Goal: Task Accomplishment & Management: Use online tool/utility

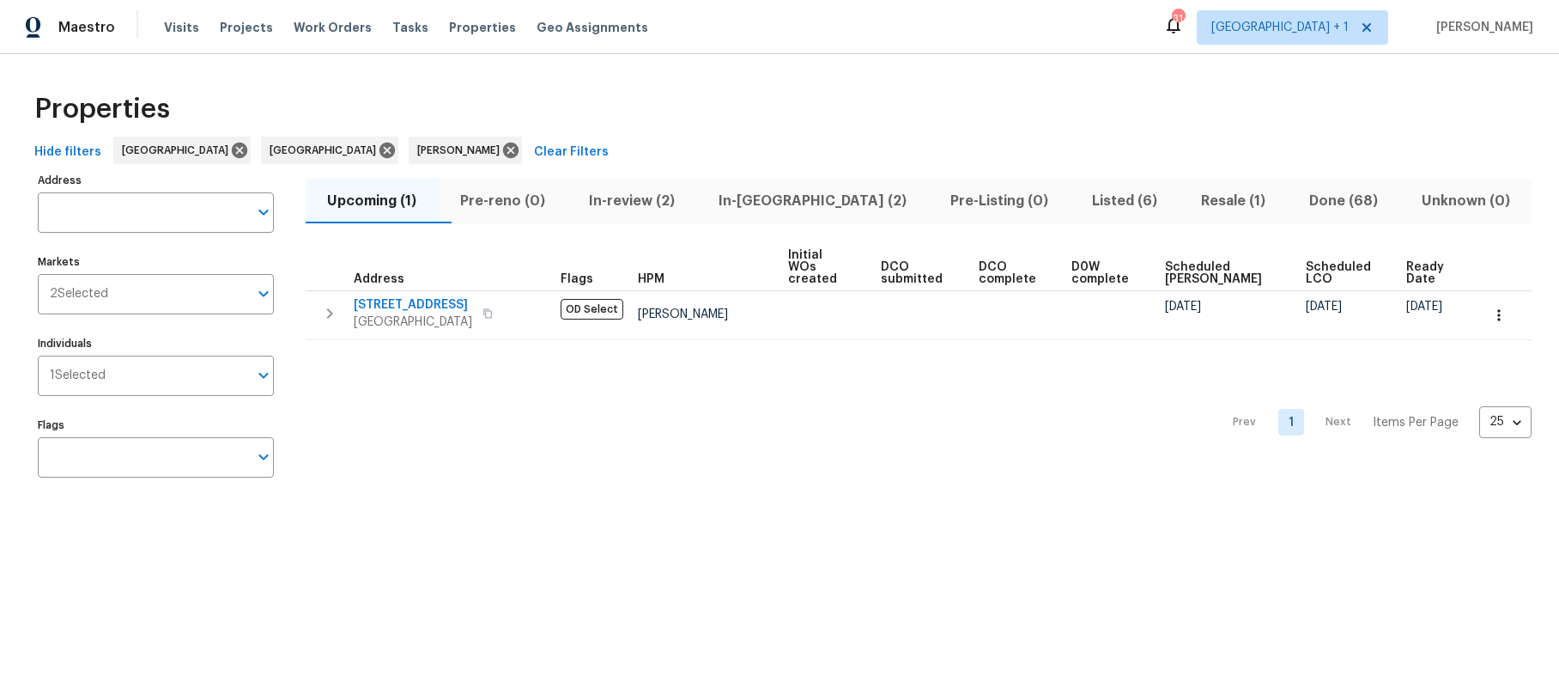
click at [572, 377] on div "Prev 1 Next Items Per Page 25 25 ​" at bounding box center [919, 417] width 1226 height 155
click at [1080, 198] on span "Listed (6)" at bounding box center [1124, 201] width 88 height 24
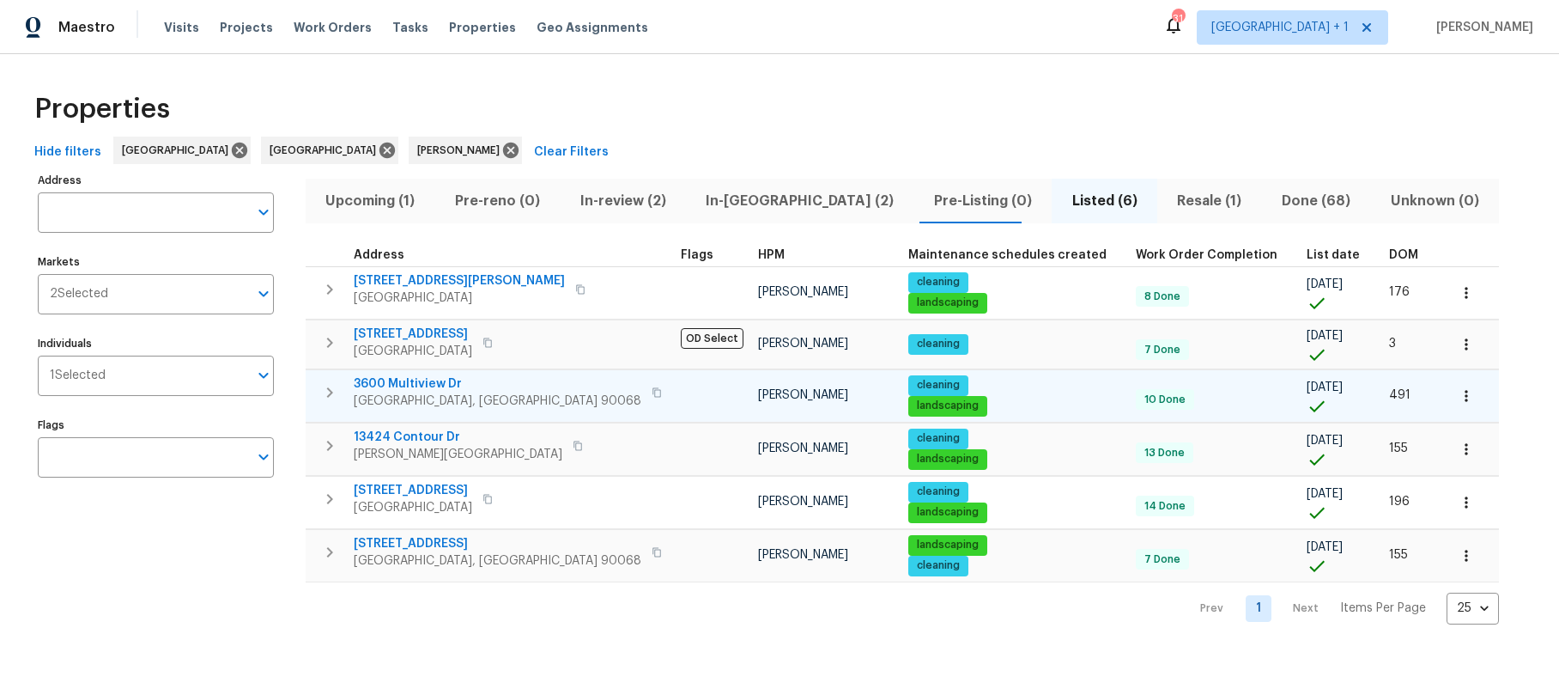
click at [1458, 394] on icon "button" at bounding box center [1466, 395] width 17 height 17
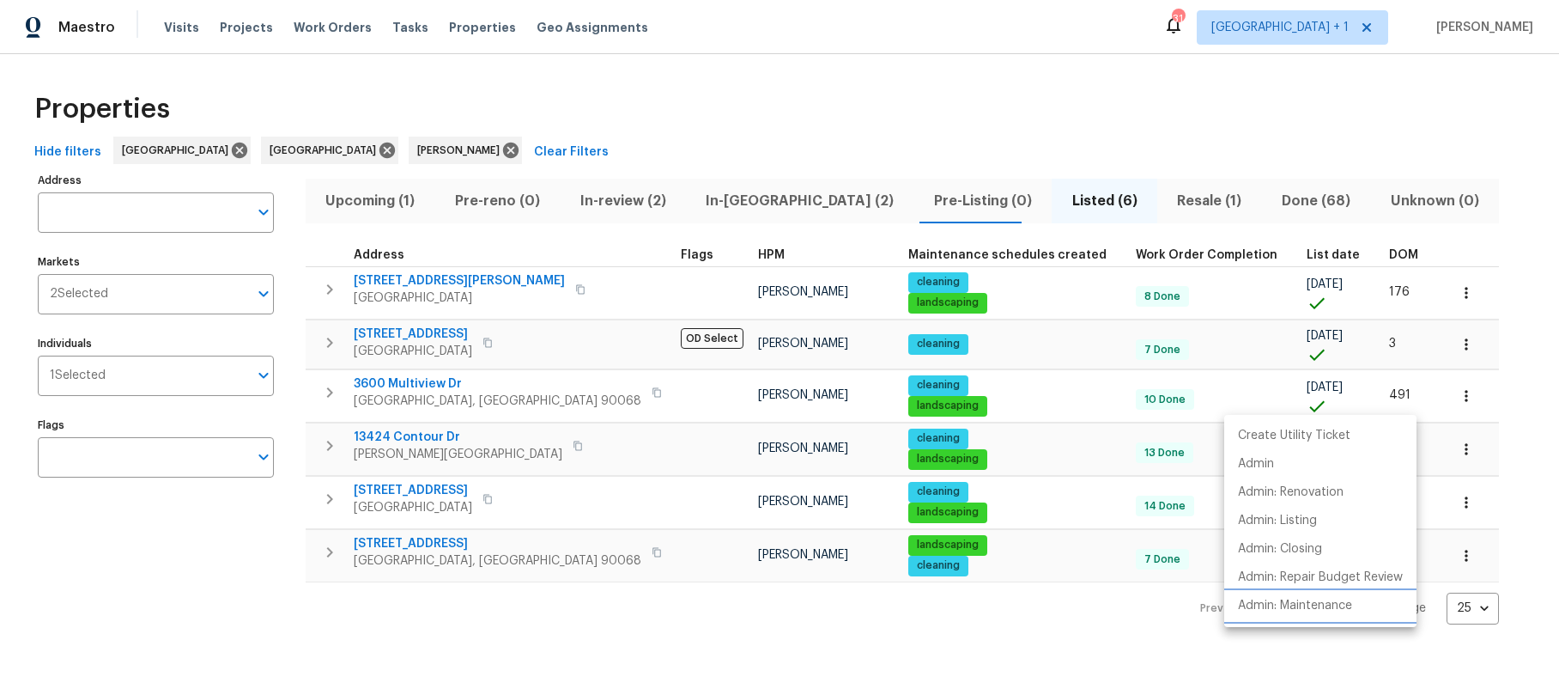
click at [1284, 604] on p "Admin: Maintenance" at bounding box center [1295, 606] width 114 height 18
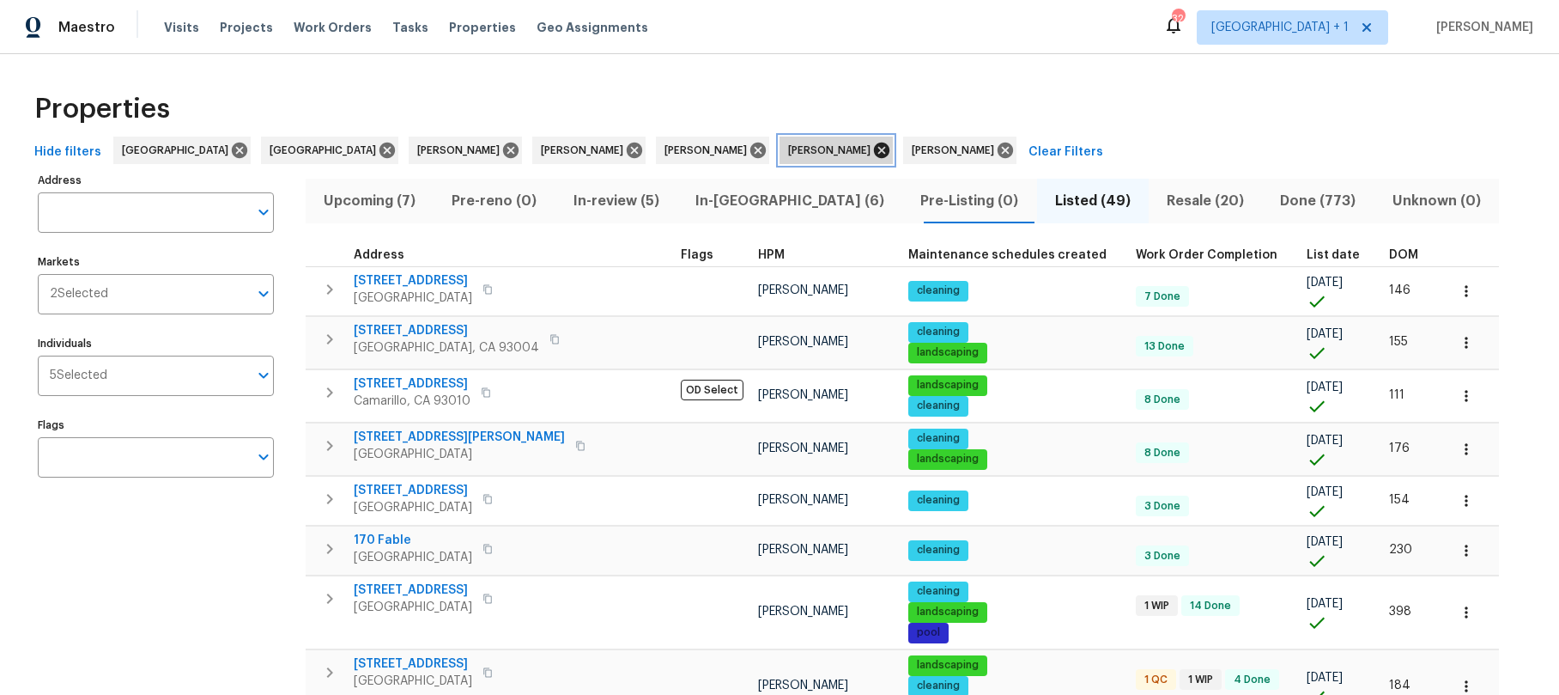
click at [874, 153] on icon at bounding box center [881, 150] width 15 height 15
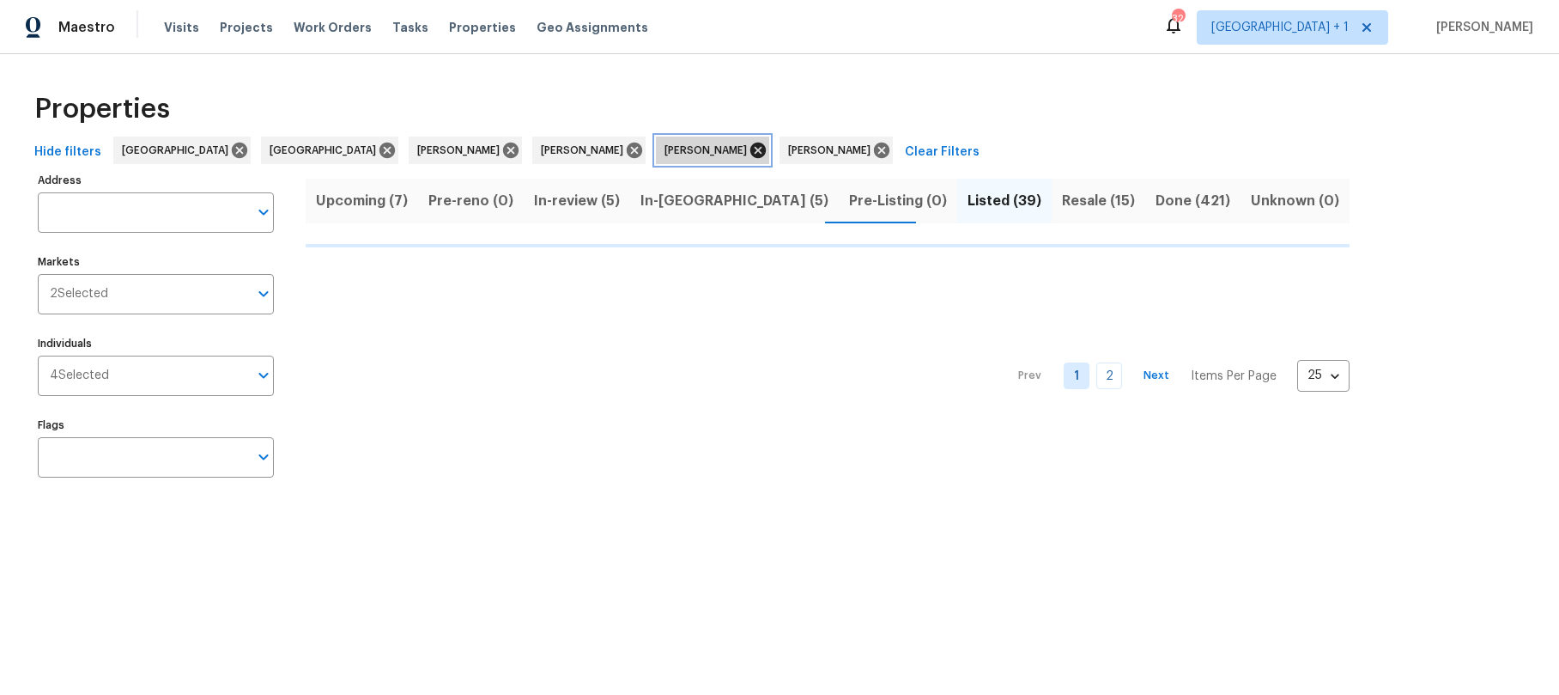
click at [749, 152] on icon at bounding box center [758, 150] width 19 height 19
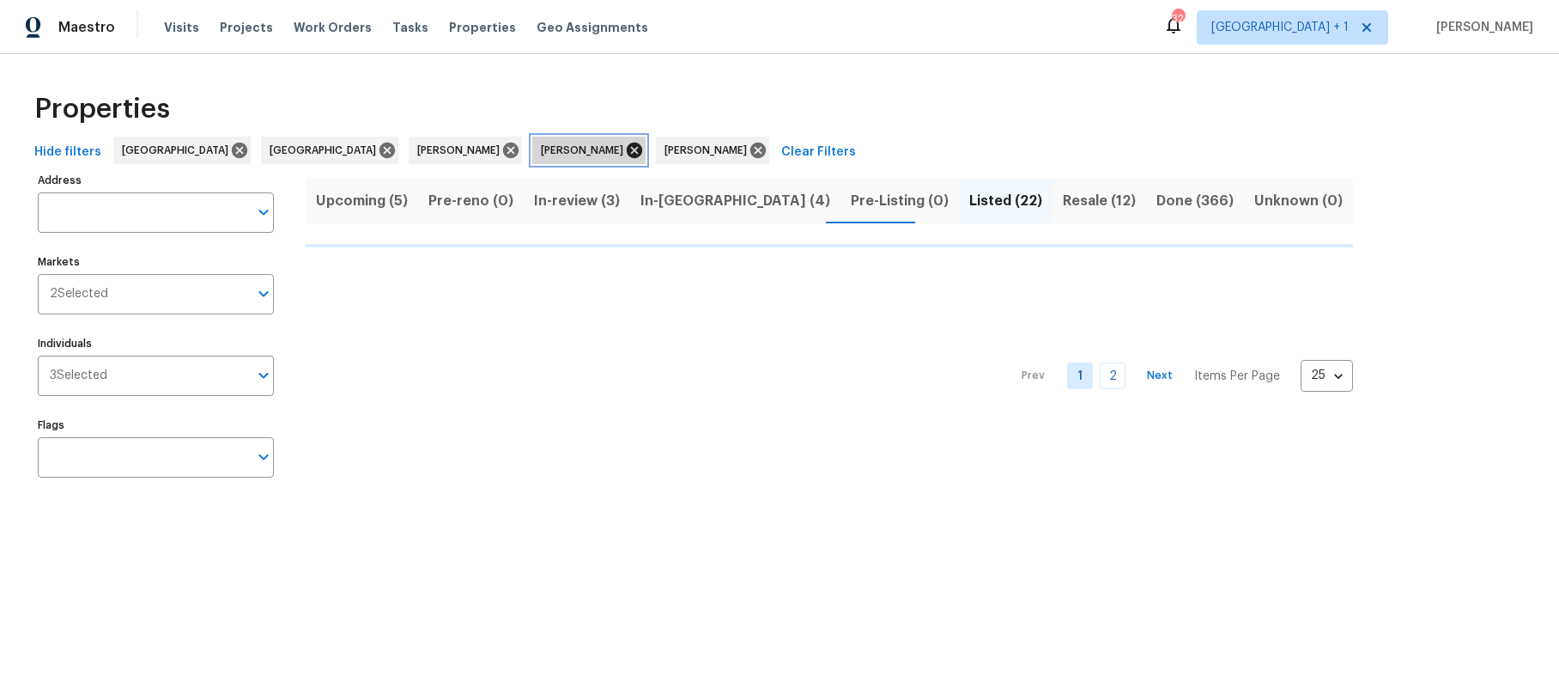
click at [627, 154] on icon at bounding box center [634, 150] width 15 height 15
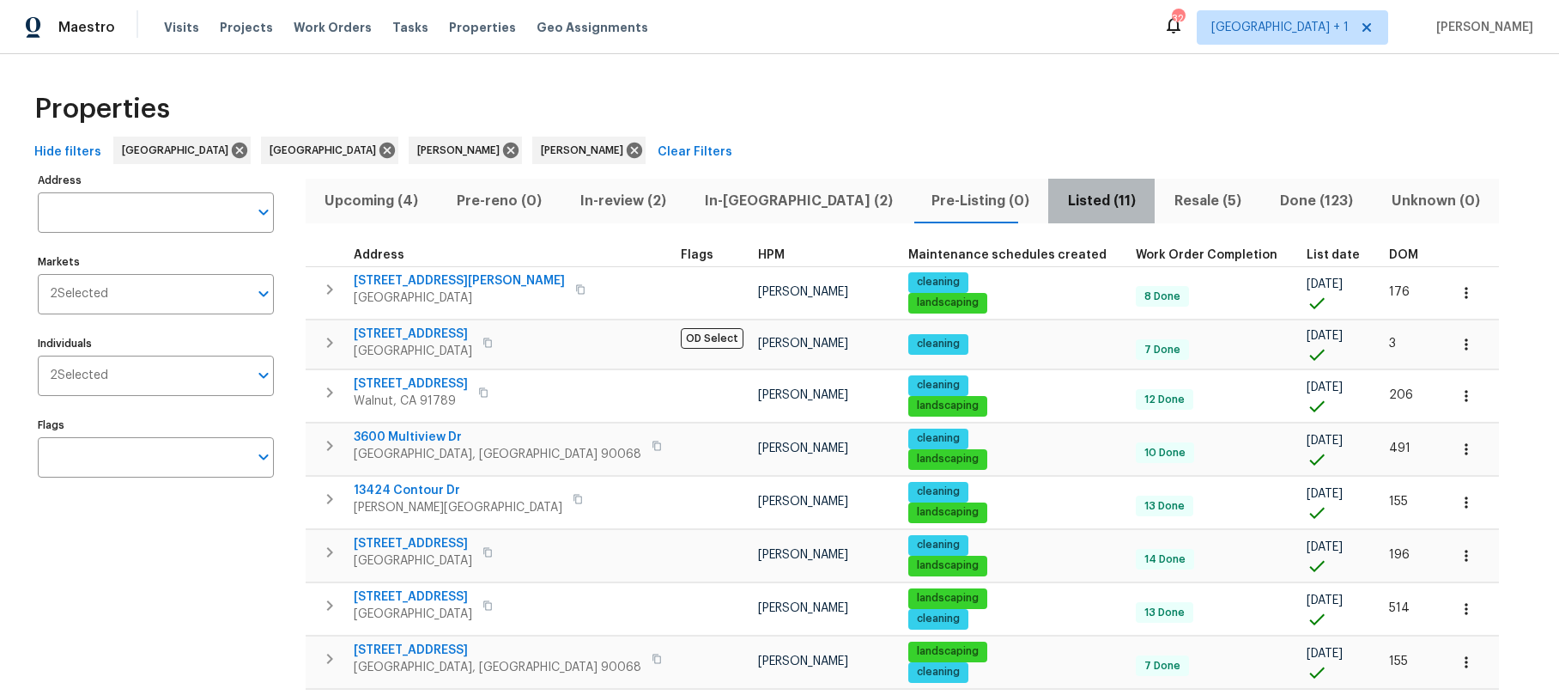
click at [1059, 200] on span "Listed (11)" at bounding box center [1102, 201] width 86 height 24
click at [1165, 204] on span "Resale (5)" at bounding box center [1207, 201] width 85 height 24
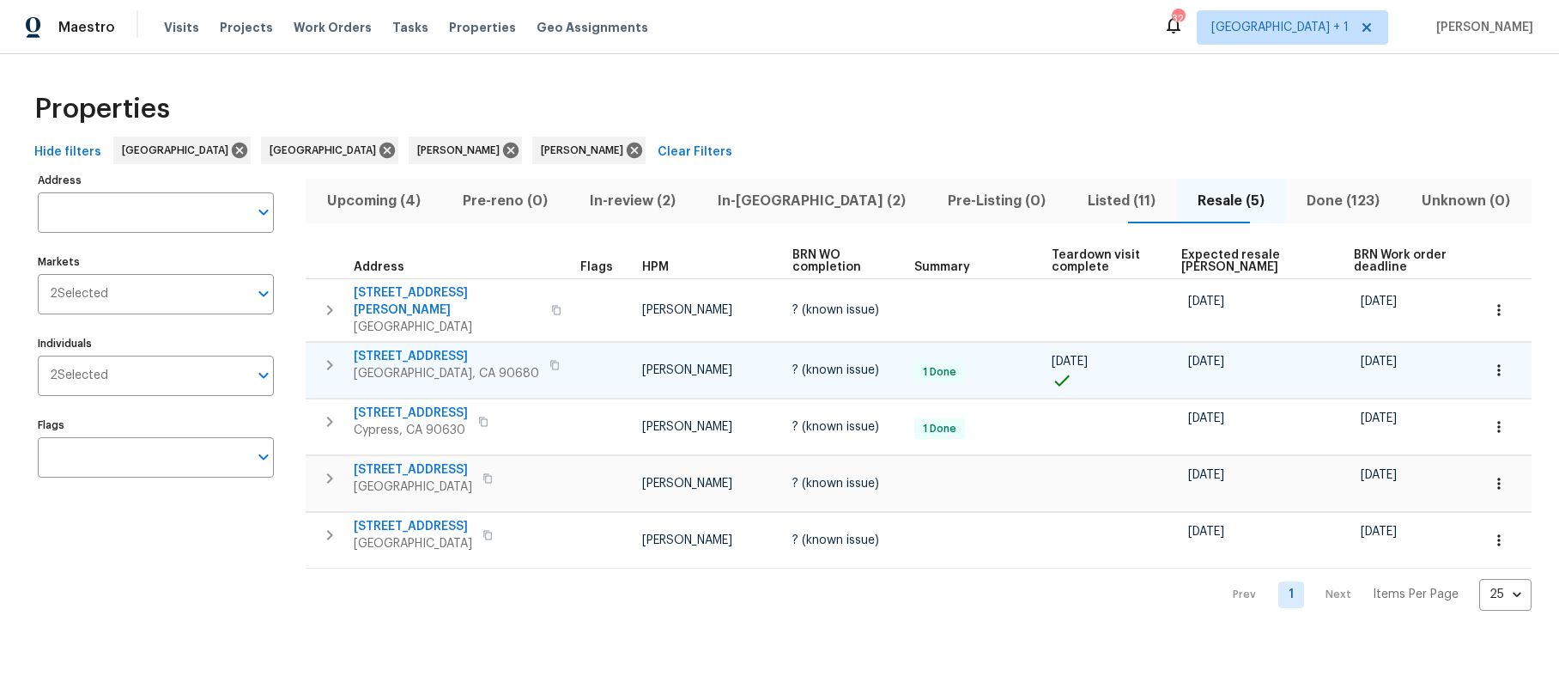
click at [550, 360] on icon "button" at bounding box center [554, 364] width 9 height 9
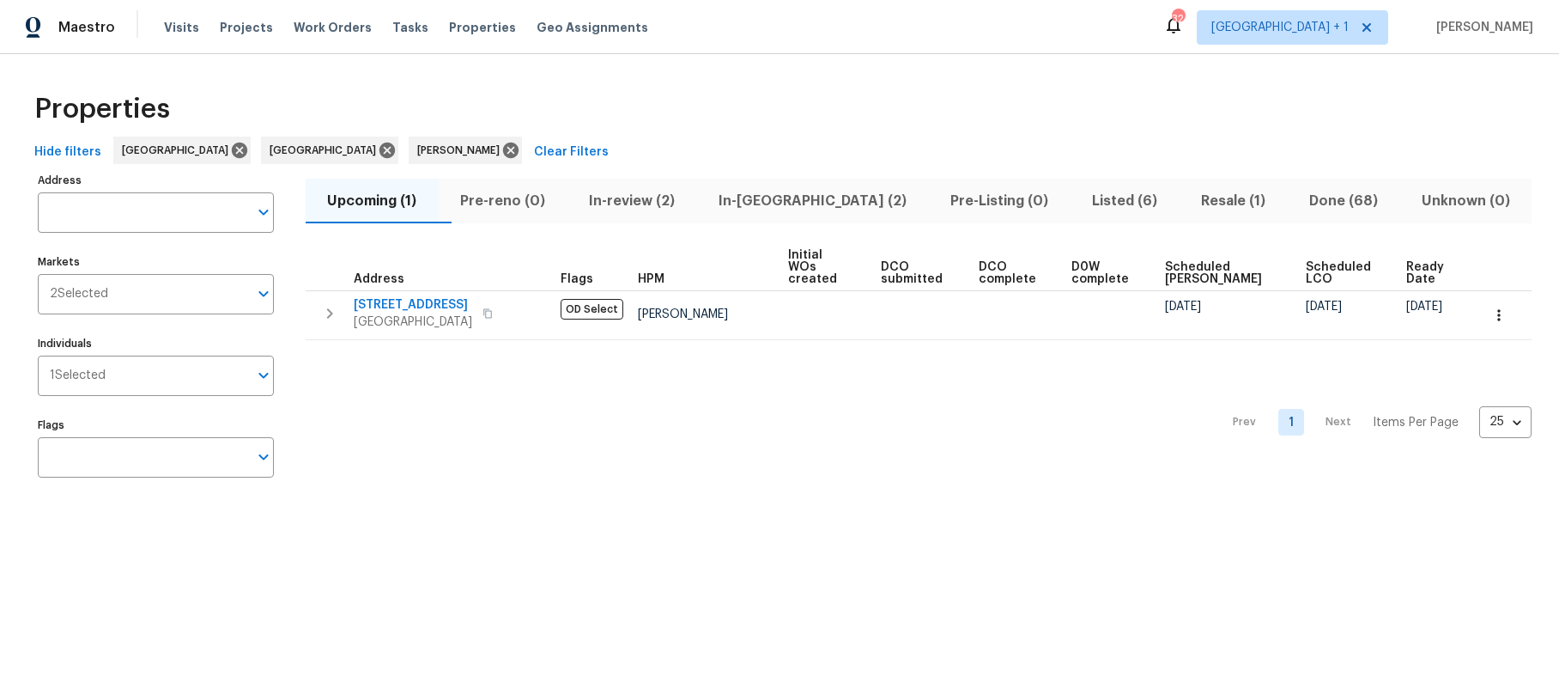
click at [444, 370] on div "Prev 1 Next Items Per Page 25 25 ​" at bounding box center [919, 417] width 1226 height 155
click at [1200, 204] on span "Resale (1)" at bounding box center [1233, 201] width 88 height 24
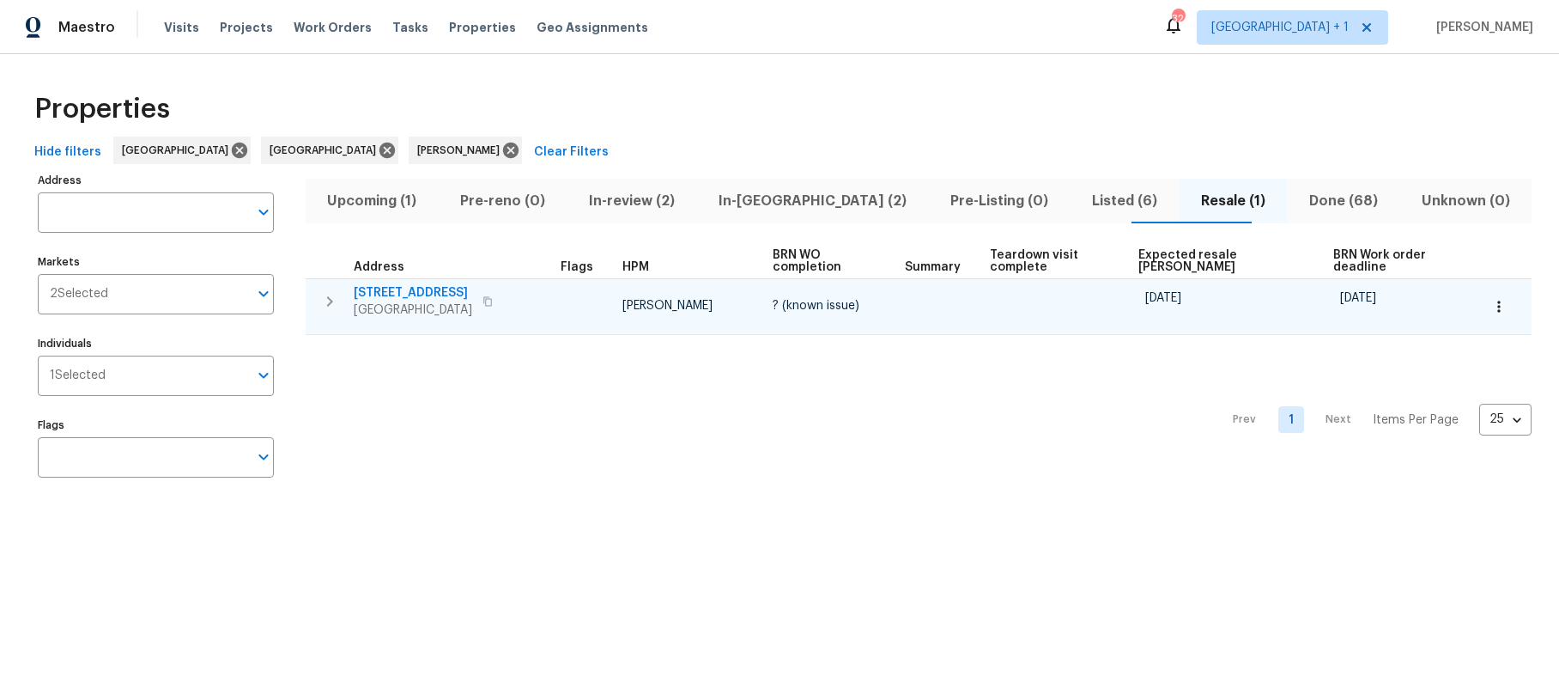
click at [490, 297] on icon "button" at bounding box center [488, 301] width 10 height 10
